Goal: Task Accomplishment & Management: Complete application form

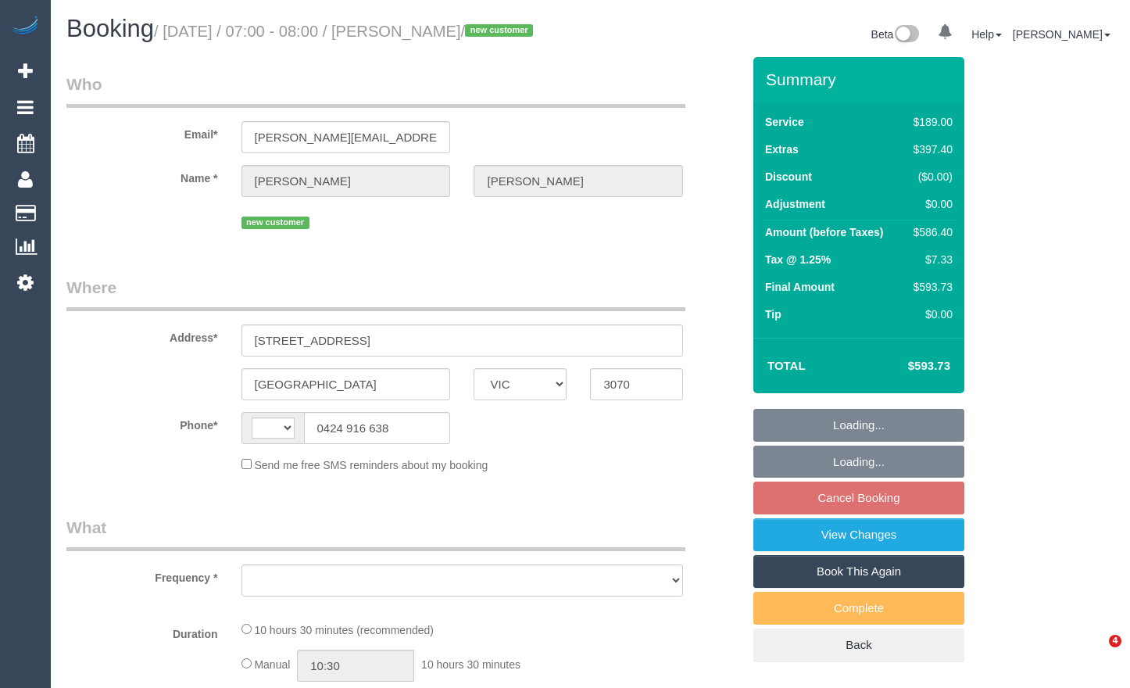
select select "VIC"
select select "string:AU"
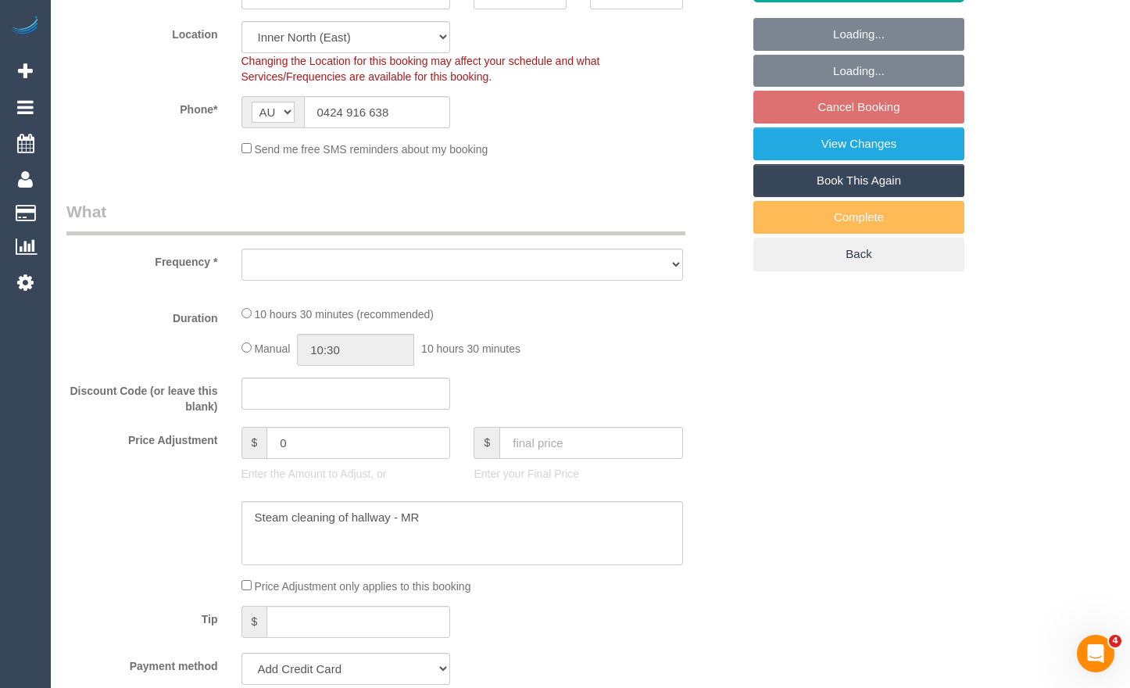
select select "string:stripe-pm_1S3tAq2GScqysDRV8hJkOaOJ"
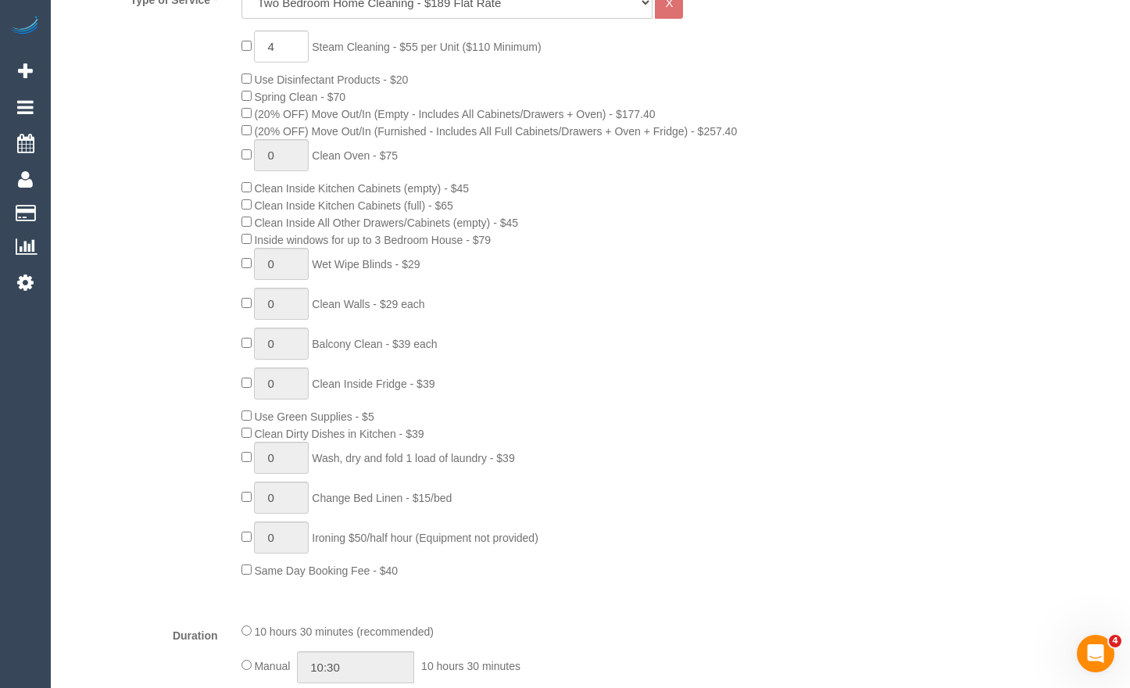
select select "object:634"
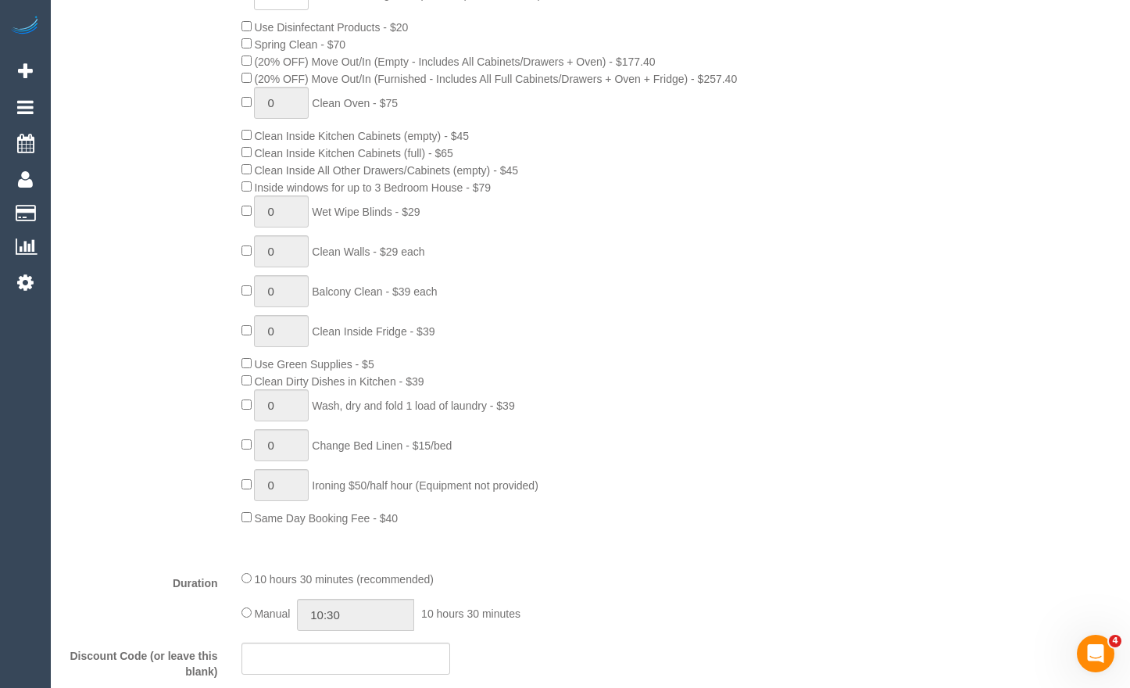
select select "number:28"
select select "number:15"
select select "number:19"
select select "number:36"
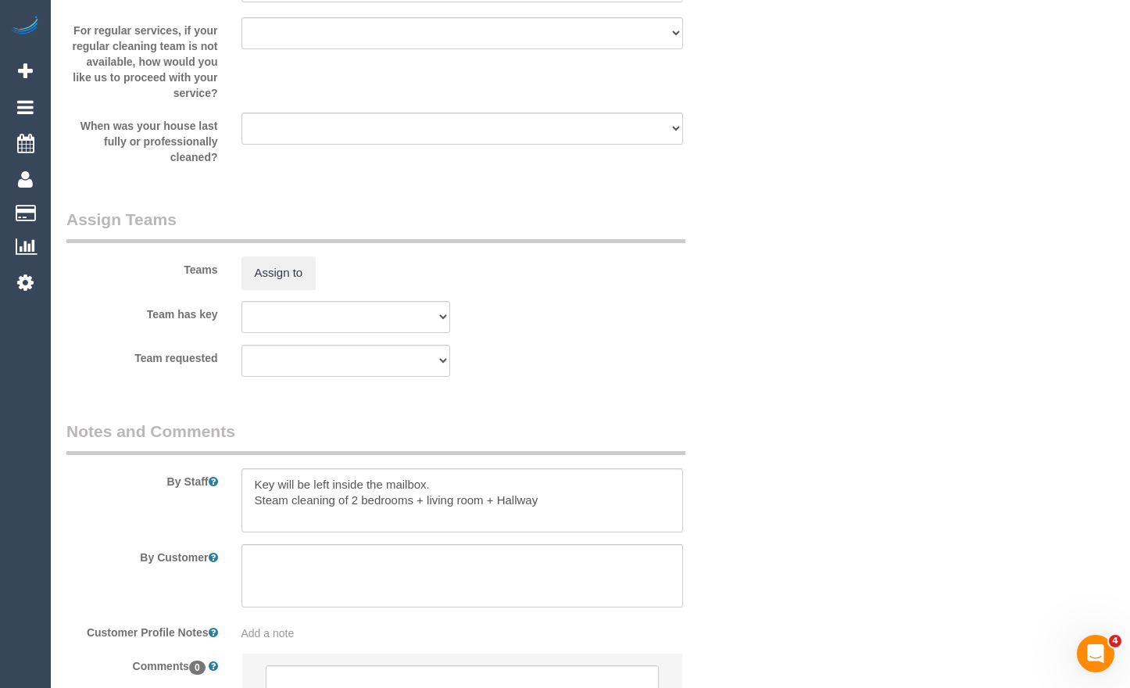
select select "spot1"
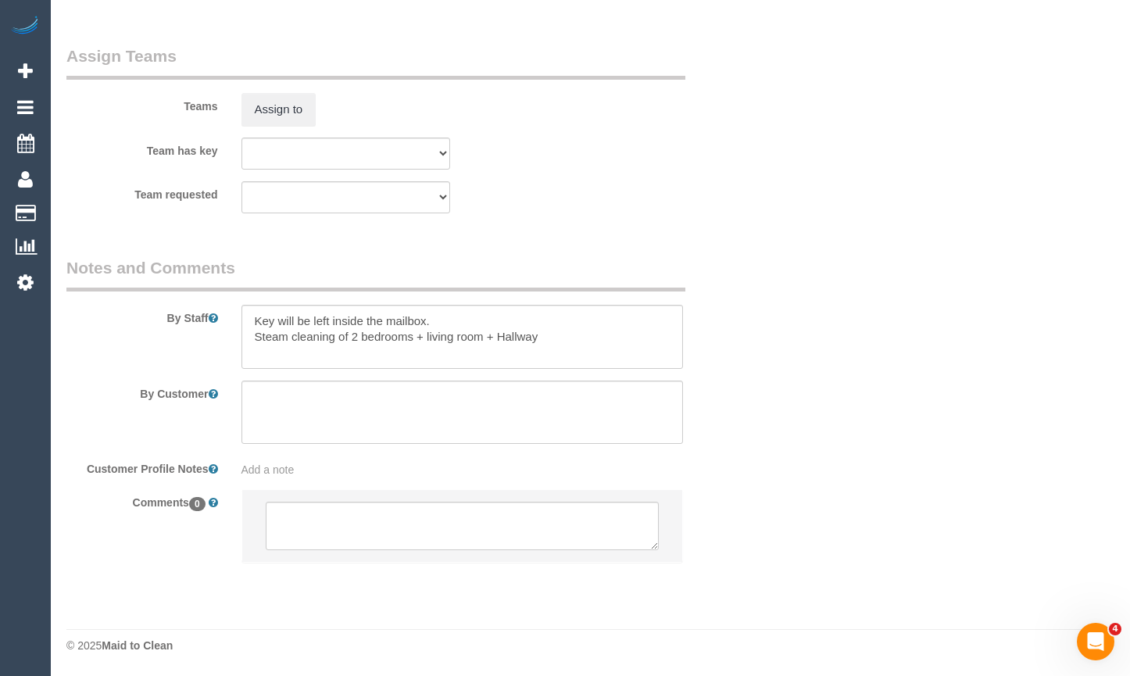
scroll to position [2434, 0]
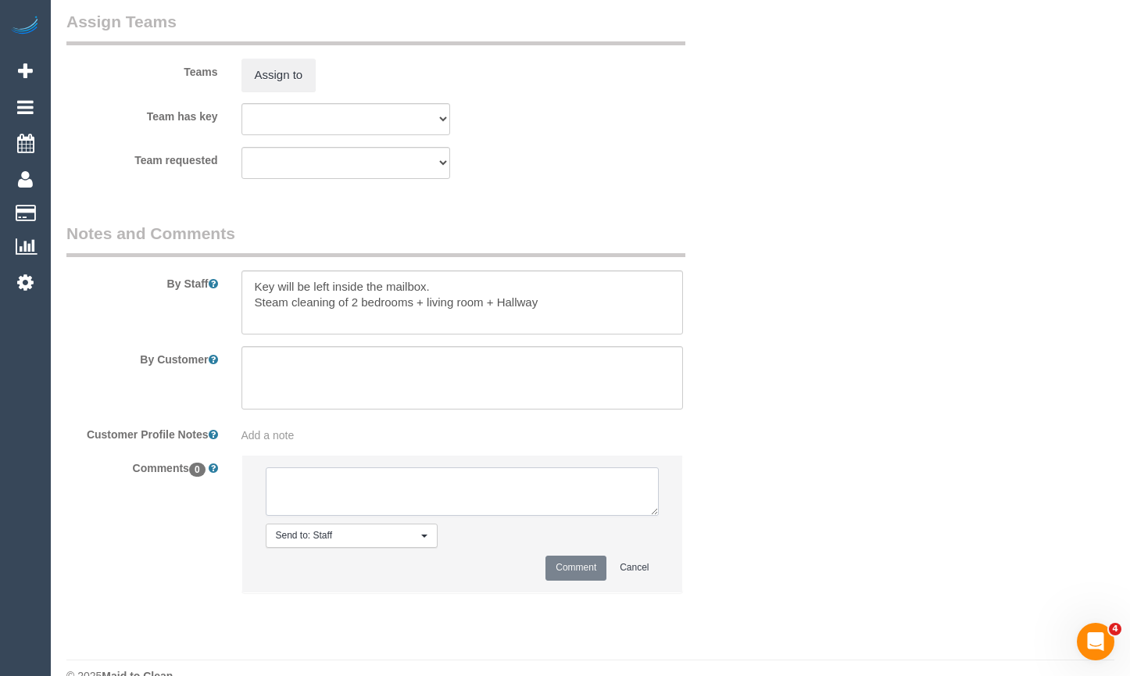
click at [374, 516] on textarea at bounding box center [463, 491] width 394 height 48
paste textarea "Flexibility dates: Flexibility times: Notes: Knows we need to review Contact vi…"
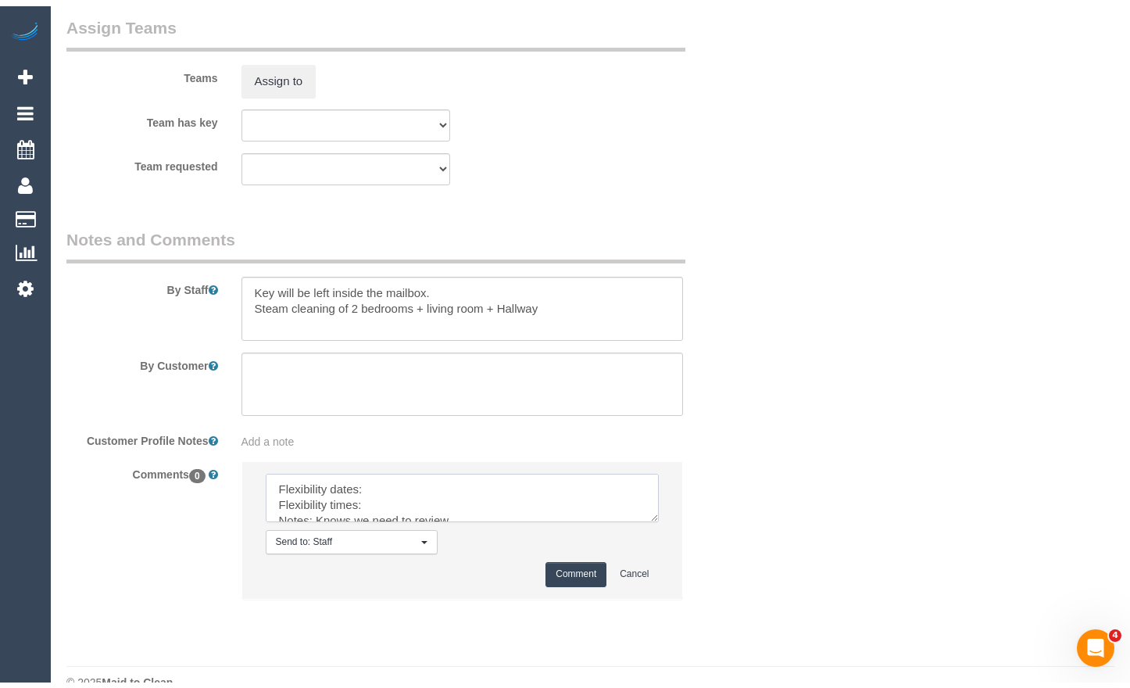
scroll to position [0, 0]
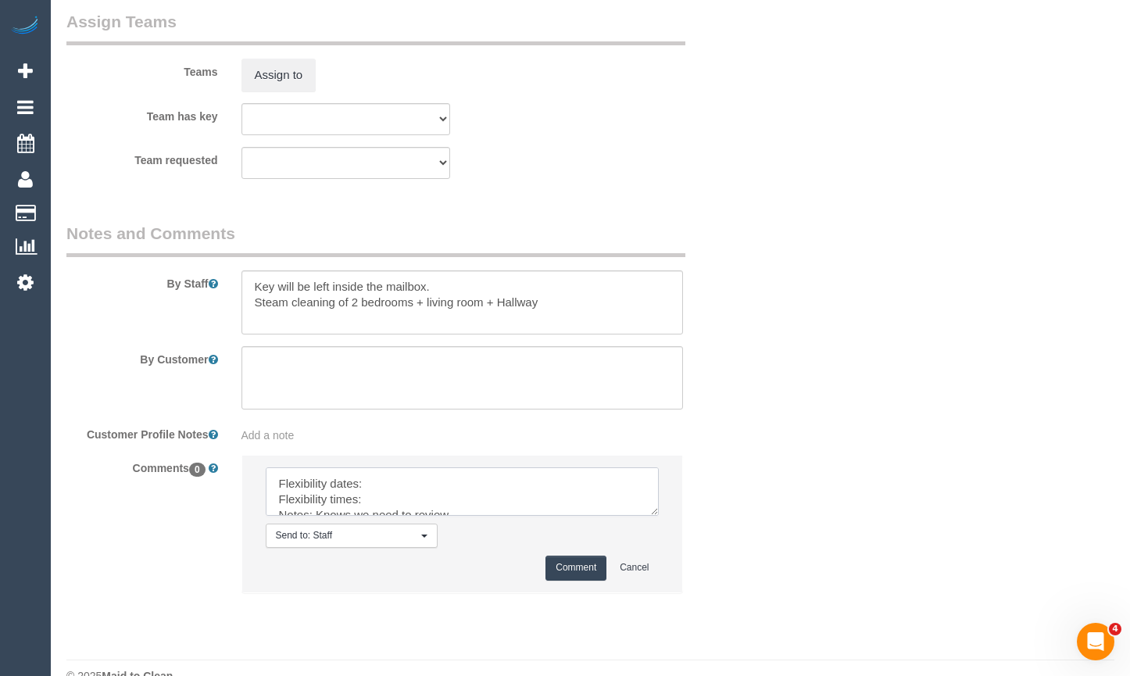
click at [404, 516] on textarea at bounding box center [463, 491] width 394 height 48
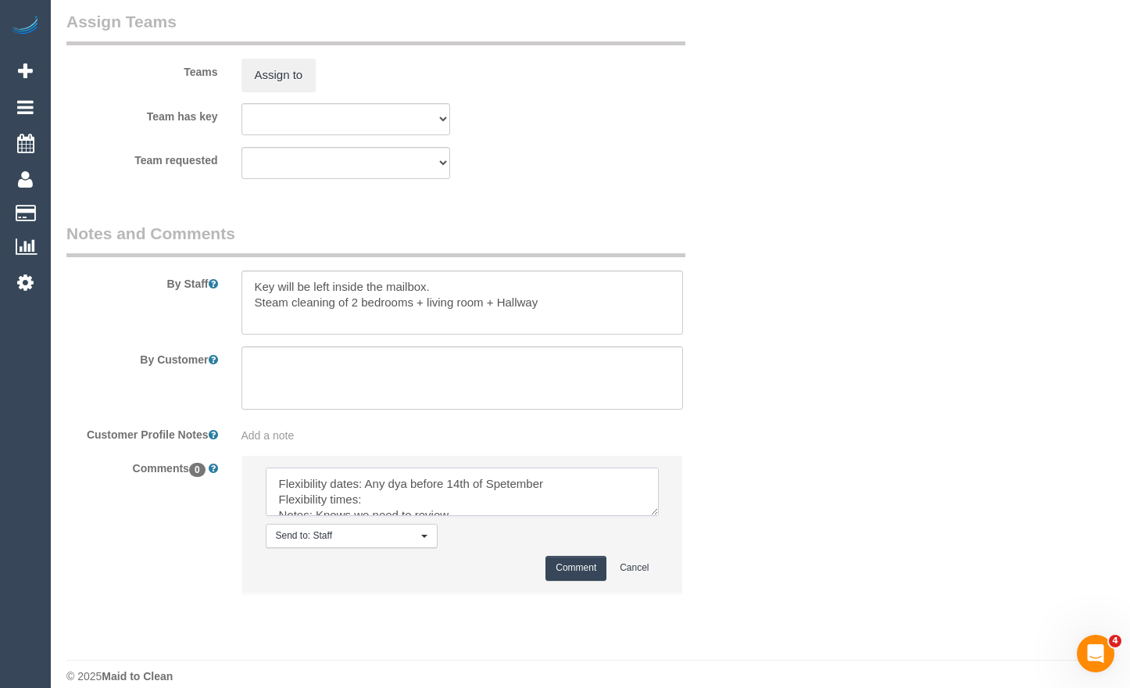
click at [502, 516] on textarea at bounding box center [463, 491] width 394 height 48
click at [405, 516] on textarea at bounding box center [463, 491] width 394 height 48
click at [425, 516] on textarea at bounding box center [463, 491] width 394 height 48
type textarea "Flexibility dates: Any day before [DATE] Flexibility times: anytime Notes: Know…"
click at [589, 580] on button "Comment" at bounding box center [576, 568] width 61 height 24
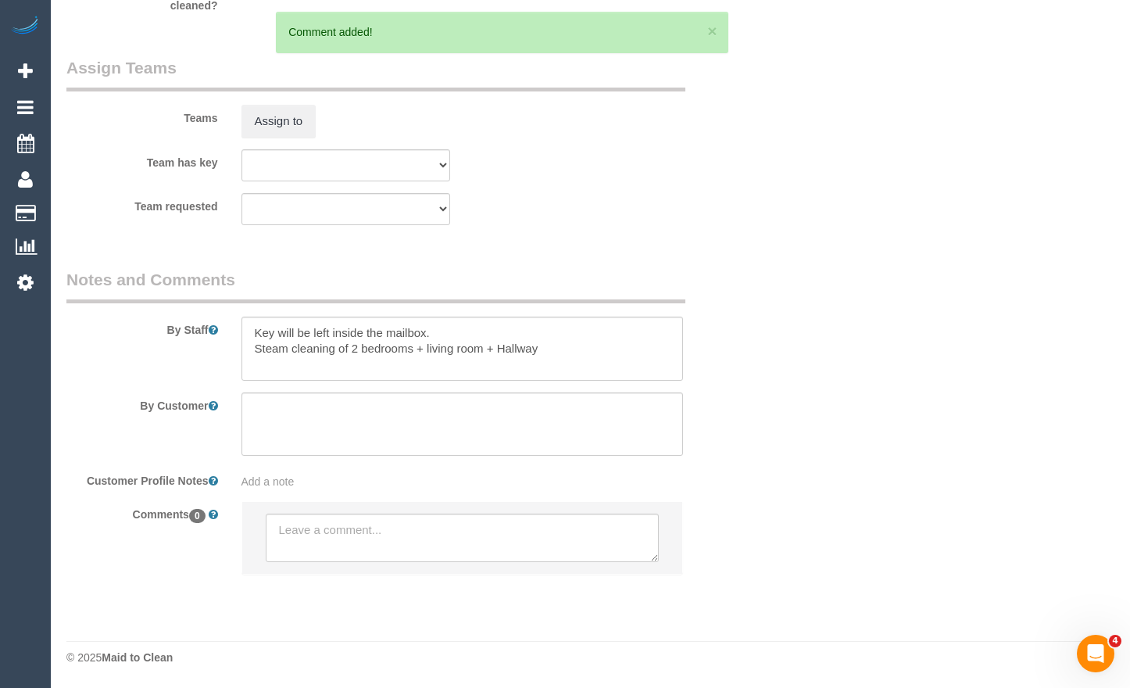
scroll to position [2434, 0]
